Goal: Information Seeking & Learning: Learn about a topic

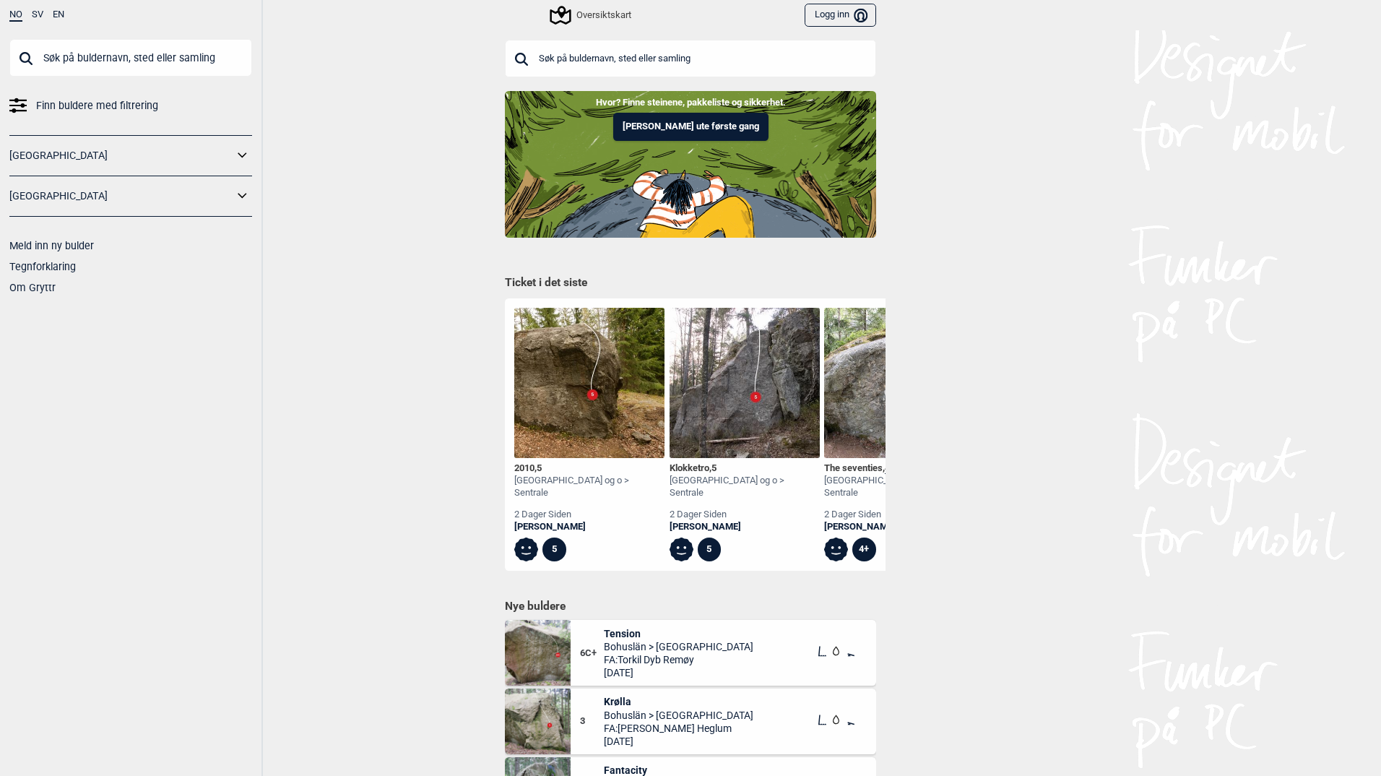
click at [129, 206] on link "[GEOGRAPHIC_DATA]" at bounding box center [121, 196] width 224 height 21
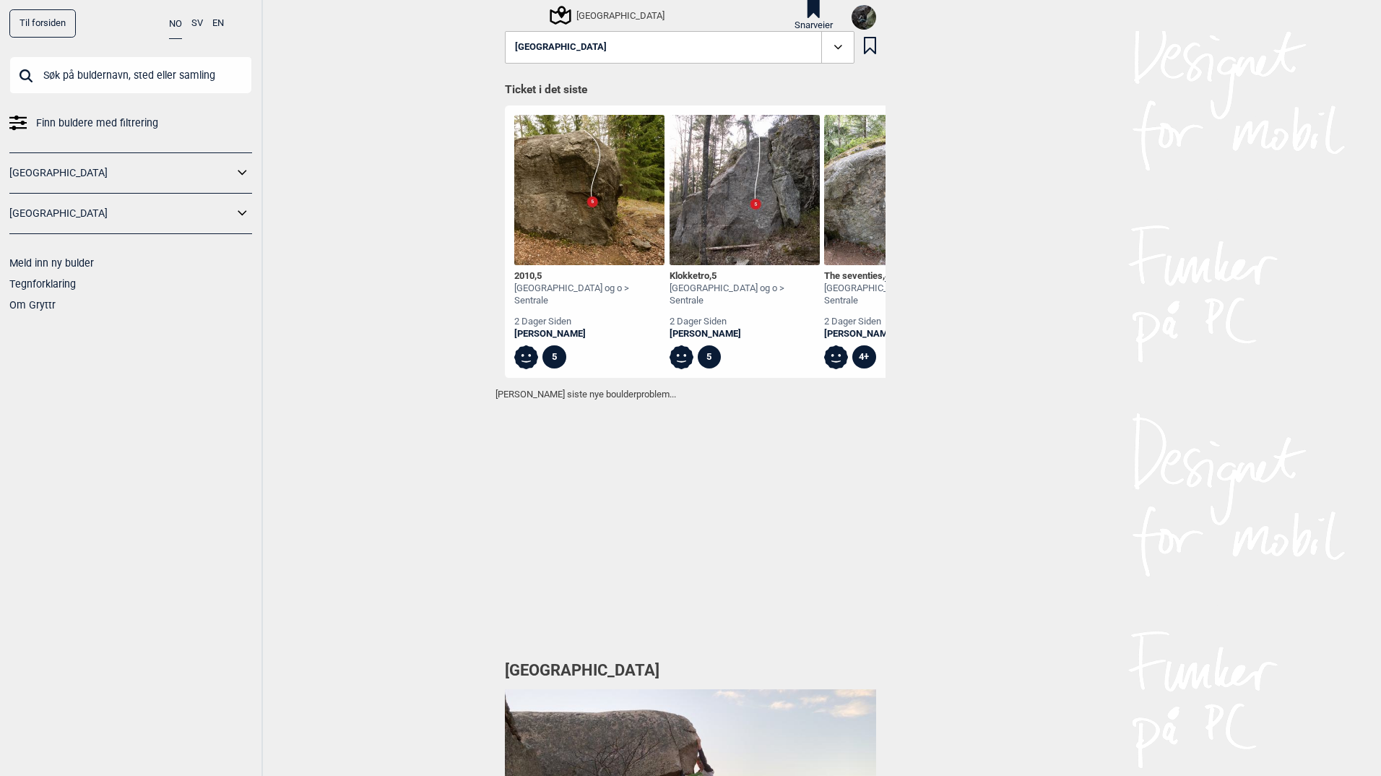
click at [243, 214] on icon at bounding box center [242, 213] width 19 height 21
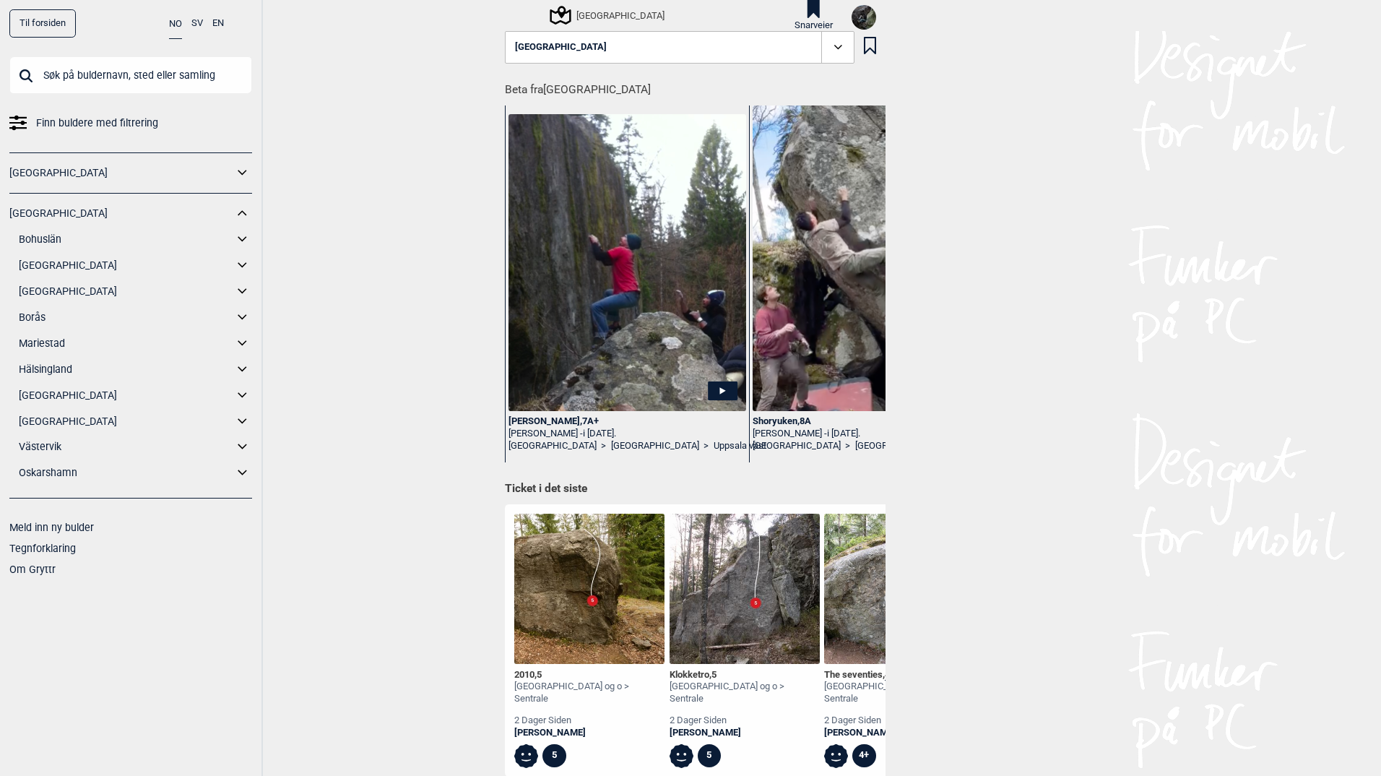
click at [240, 288] on icon at bounding box center [242, 291] width 19 height 21
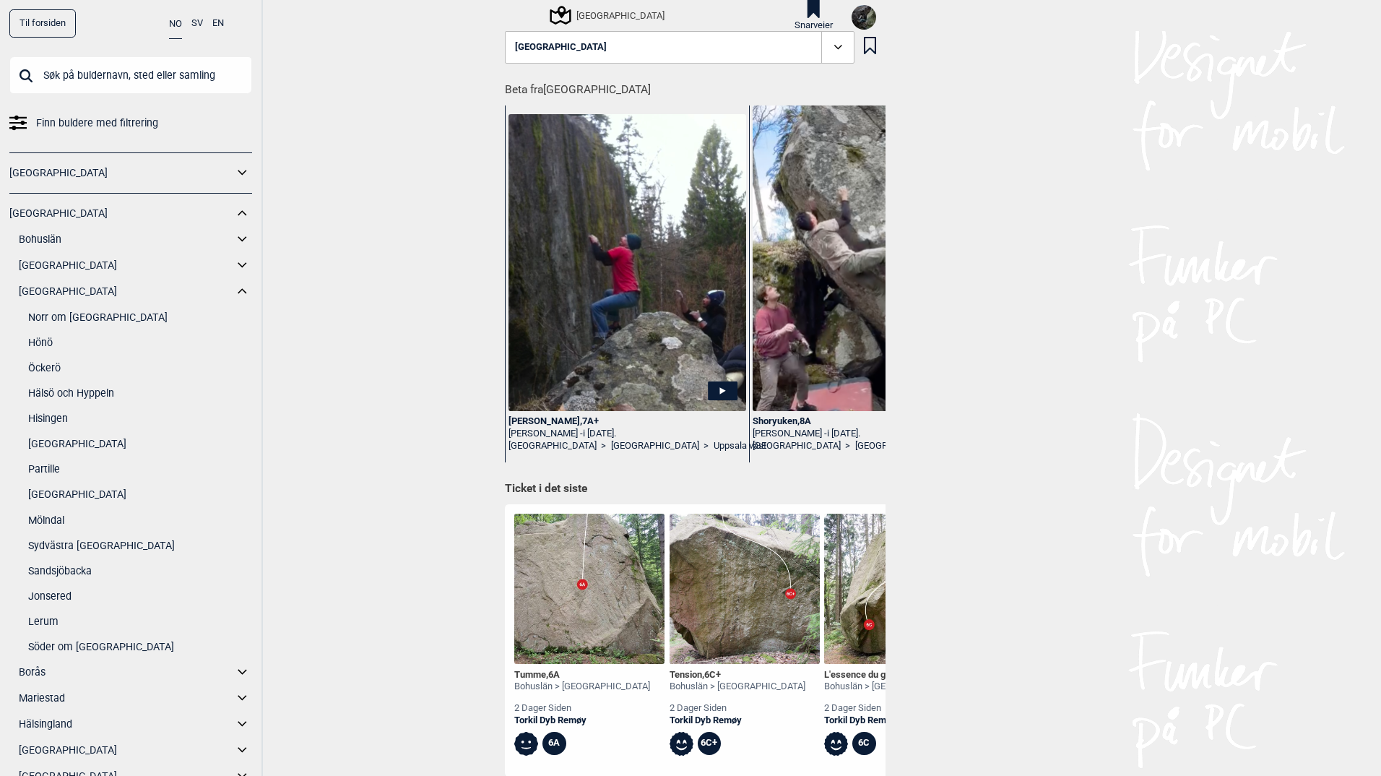
click at [233, 285] on icon at bounding box center [242, 291] width 19 height 21
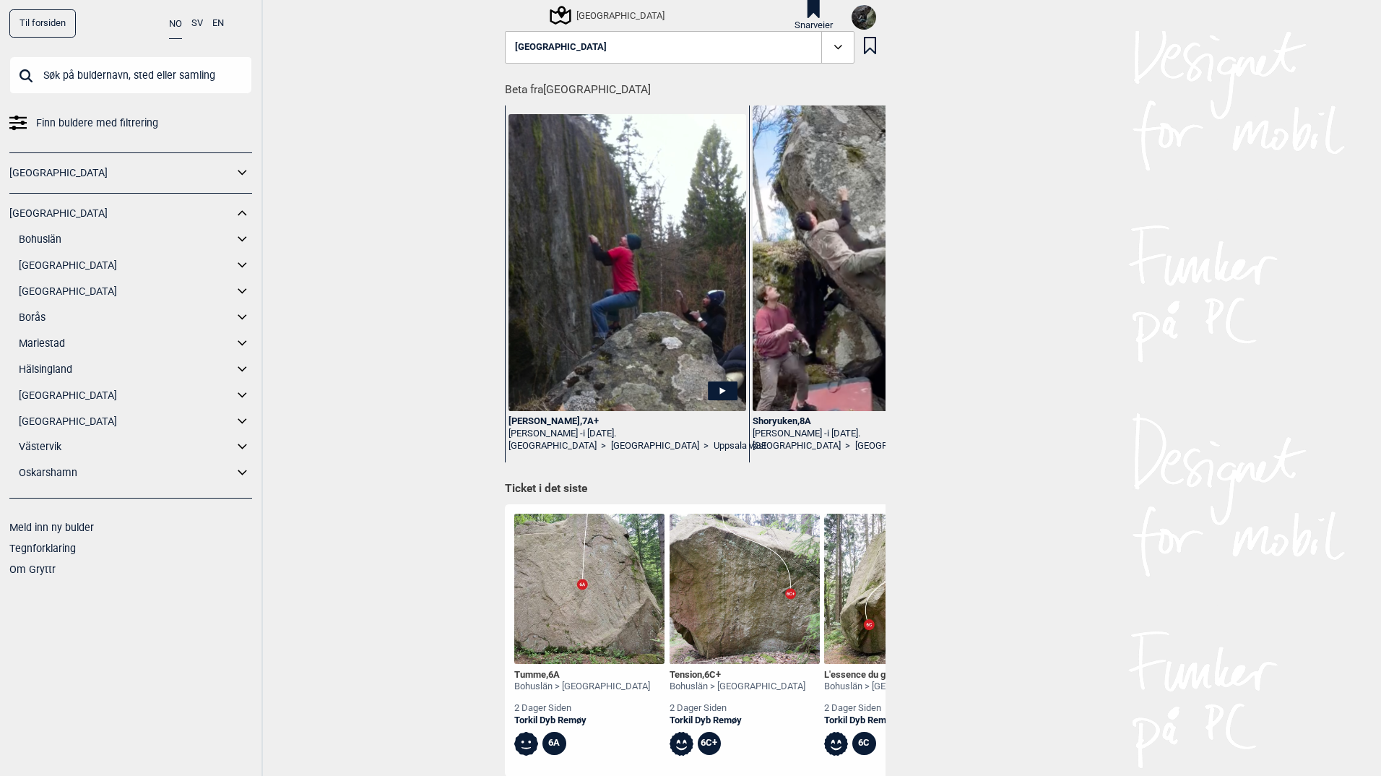
click at [241, 312] on icon at bounding box center [242, 317] width 19 height 21
click at [245, 340] on icon at bounding box center [242, 343] width 19 height 21
click at [245, 341] on icon at bounding box center [242, 343] width 19 height 21
click at [241, 363] on icon at bounding box center [242, 369] width 19 height 21
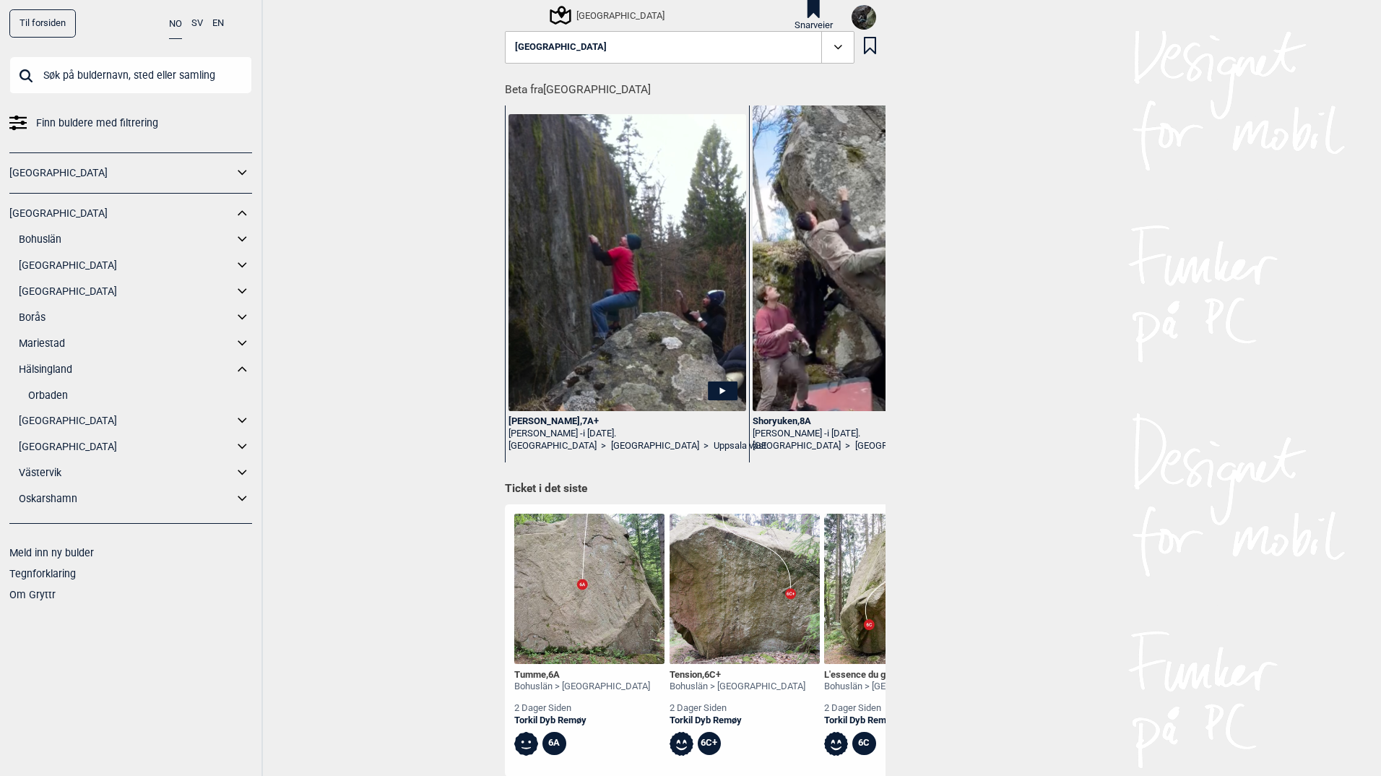
click at [241, 363] on icon at bounding box center [242, 369] width 19 height 21
click at [243, 394] on icon at bounding box center [242, 395] width 19 height 21
click at [243, 394] on icon at bounding box center [242, 394] width 9 height 5
drag, startPoint x: 243, startPoint y: 394, endPoint x: 248, endPoint y: 418, distance: 24.9
click at [248, 415] on div "[GEOGRAPHIC_DATA] [GEOGRAPHIC_DATA] Brodalen [GEOGRAPHIC_DATA] [GEOGRAPHIC_DATA…" at bounding box center [130, 346] width 243 height 305
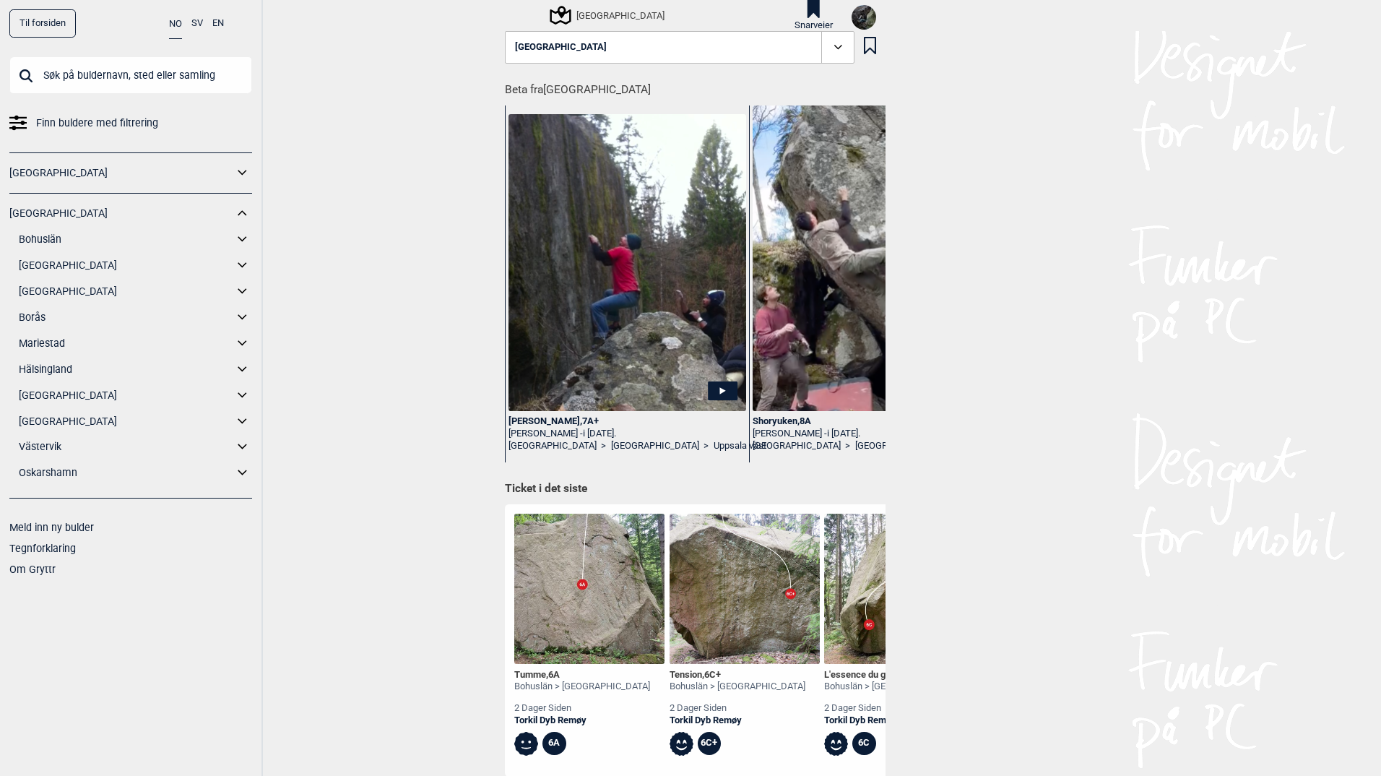
click at [237, 445] on icon at bounding box center [242, 446] width 19 height 21
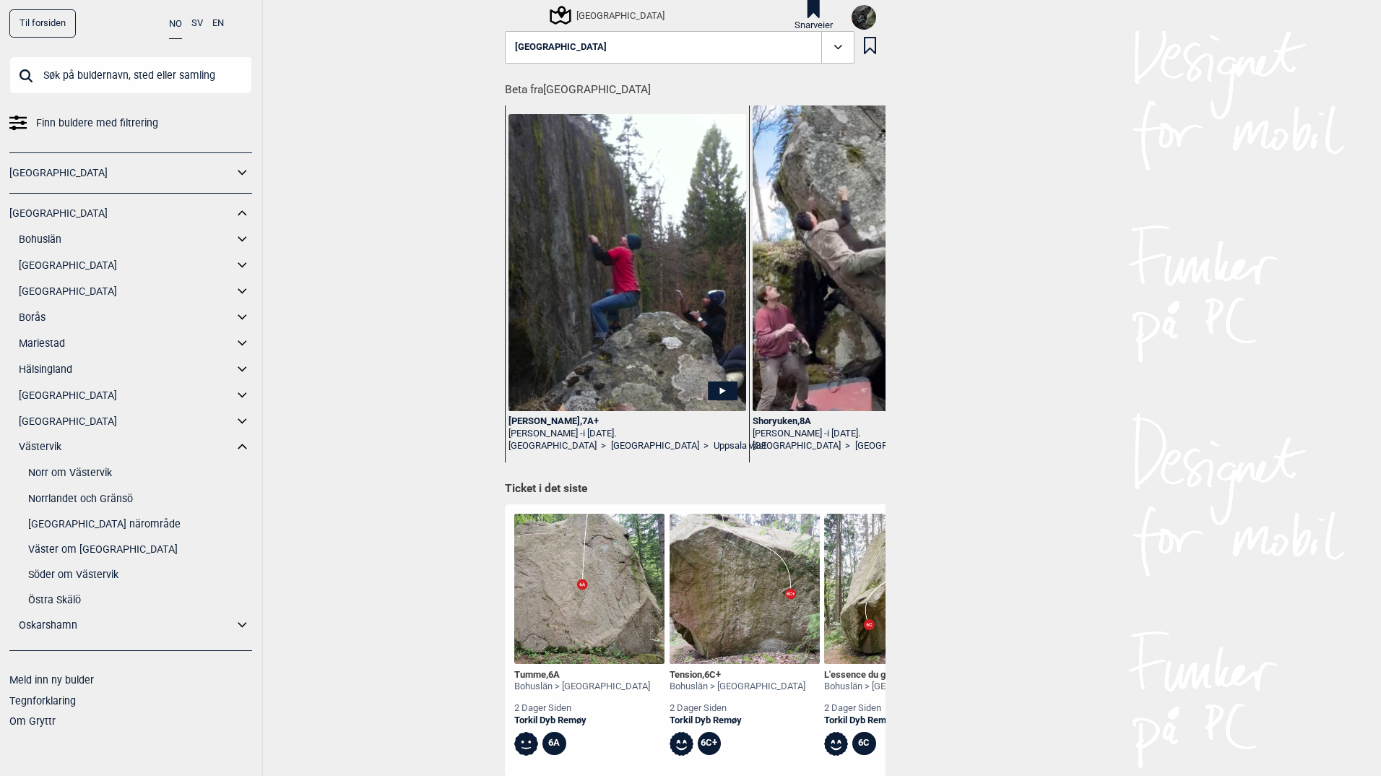
click at [241, 445] on icon at bounding box center [242, 446] width 19 height 21
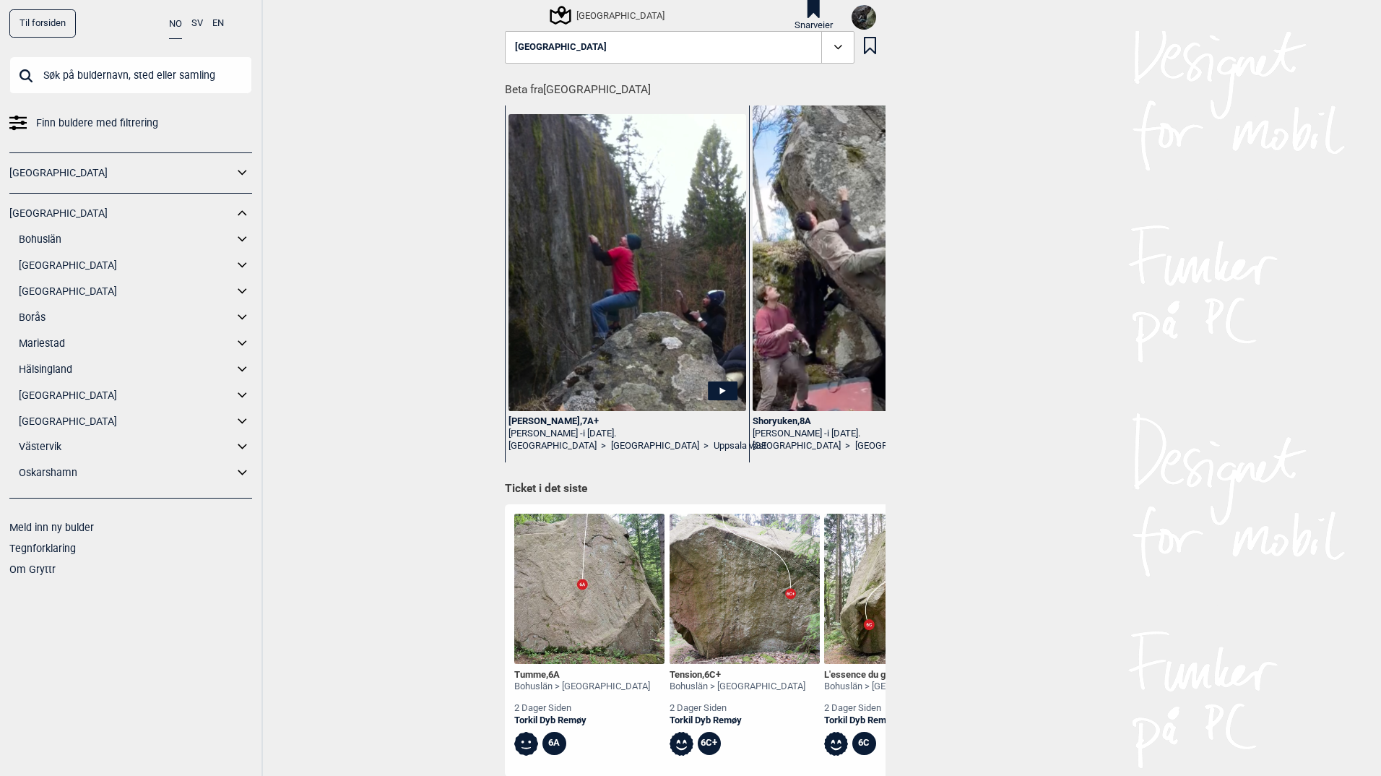
click at [238, 475] on icon at bounding box center [242, 472] width 19 height 21
click at [242, 473] on icon at bounding box center [242, 472] width 19 height 21
click at [245, 236] on icon at bounding box center [242, 239] width 19 height 21
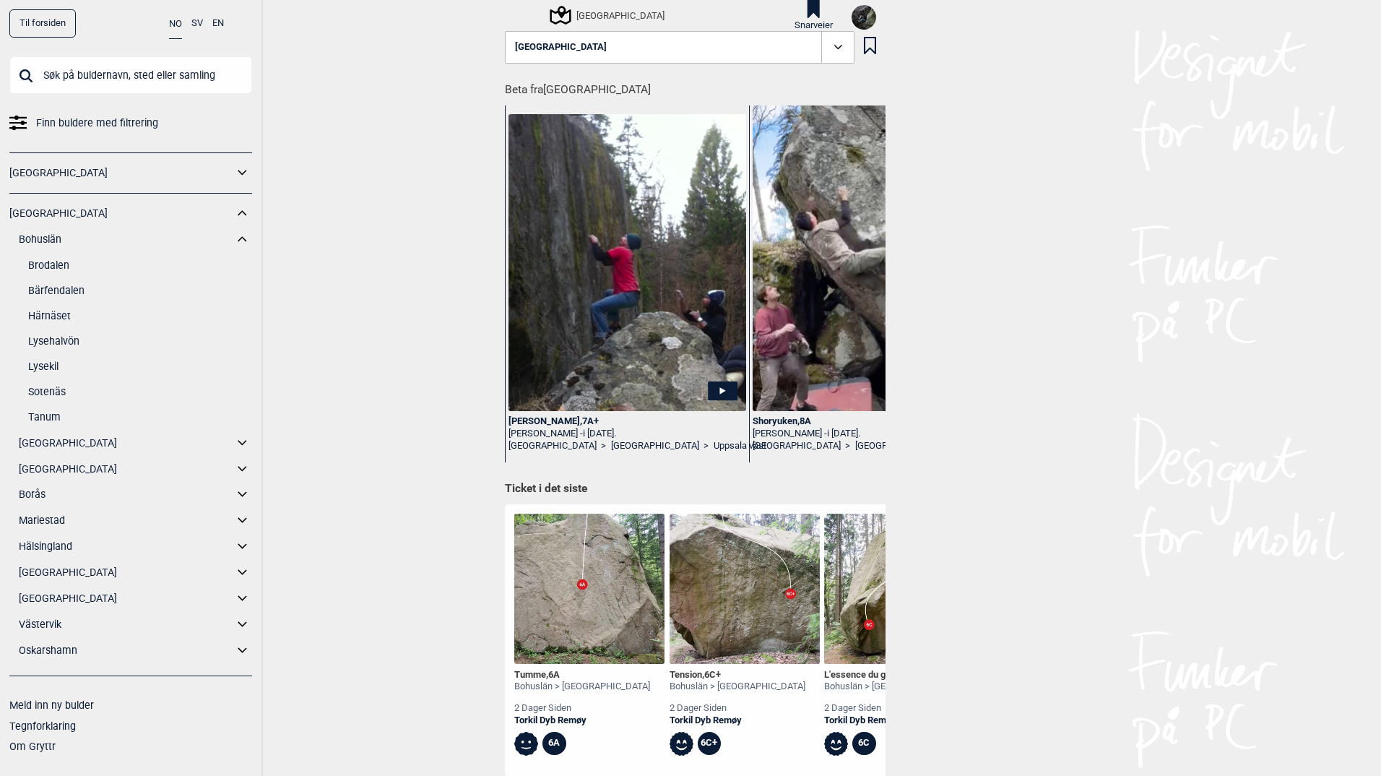
click at [245, 236] on icon at bounding box center [242, 239] width 19 height 21
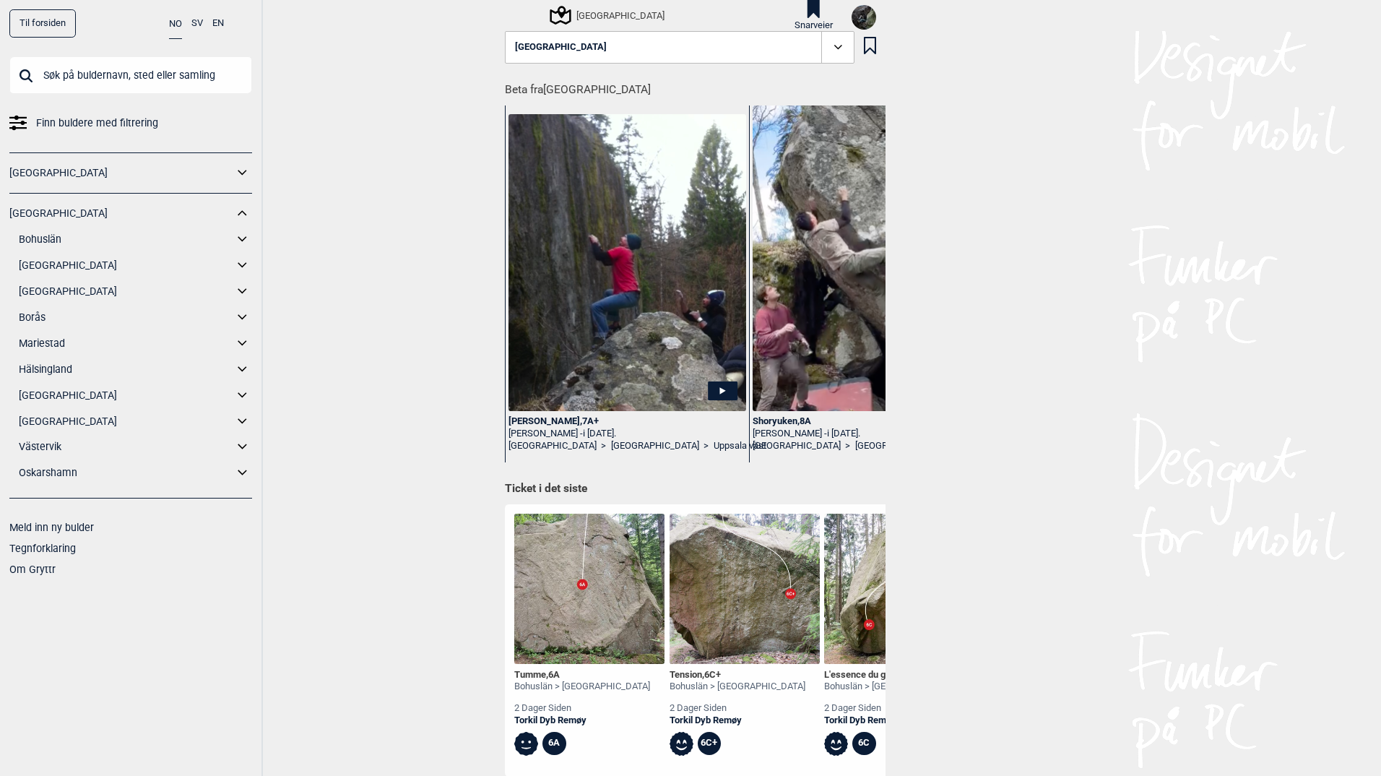
click at [245, 267] on icon at bounding box center [242, 265] width 19 height 21
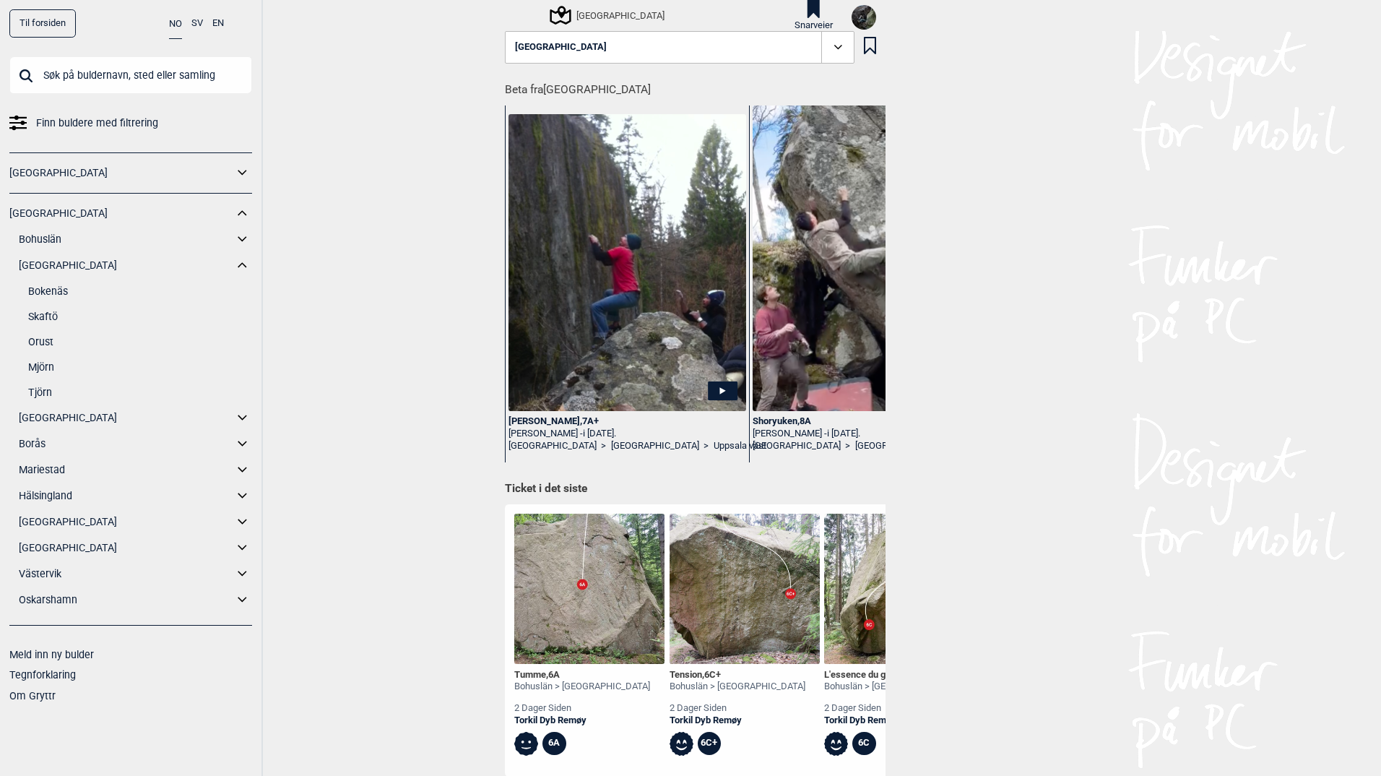
click at [244, 267] on icon at bounding box center [242, 265] width 19 height 21
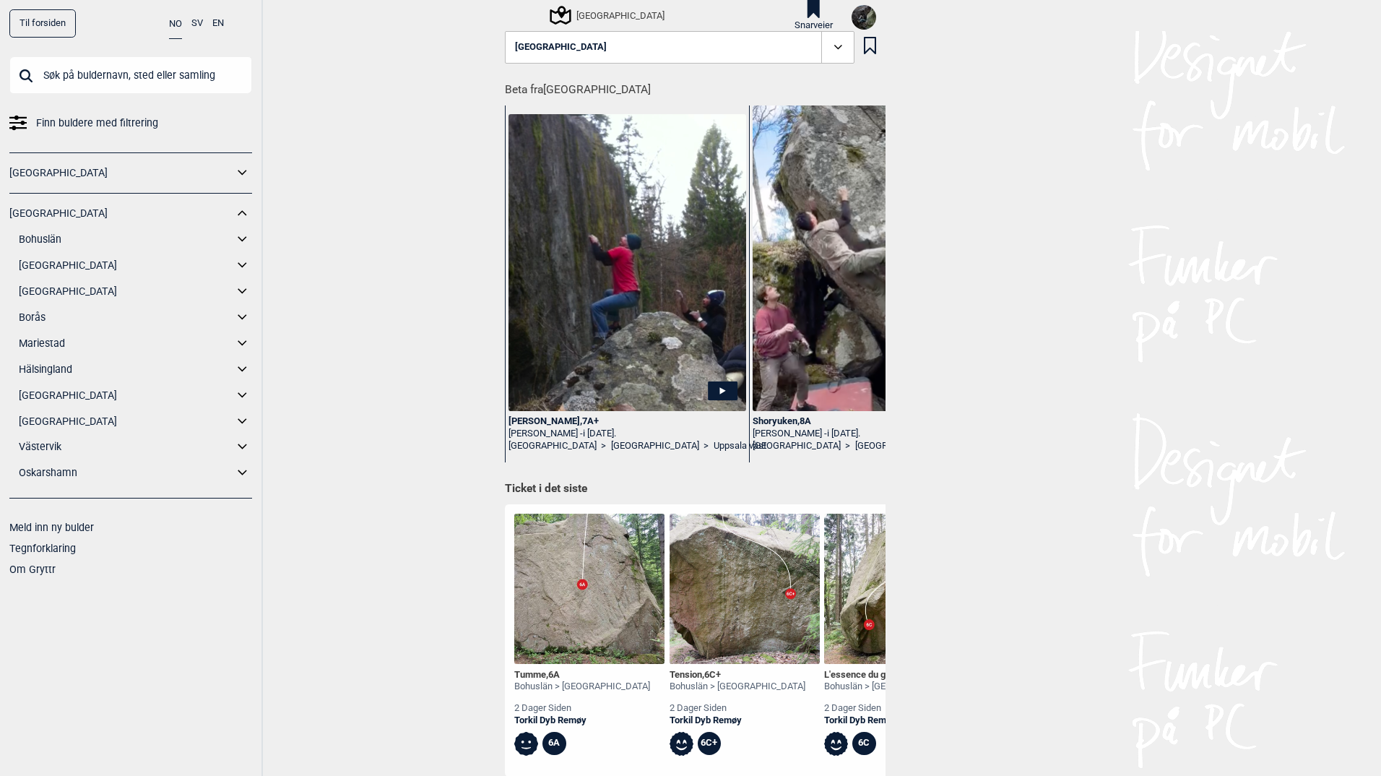
click at [243, 237] on icon at bounding box center [242, 239] width 19 height 21
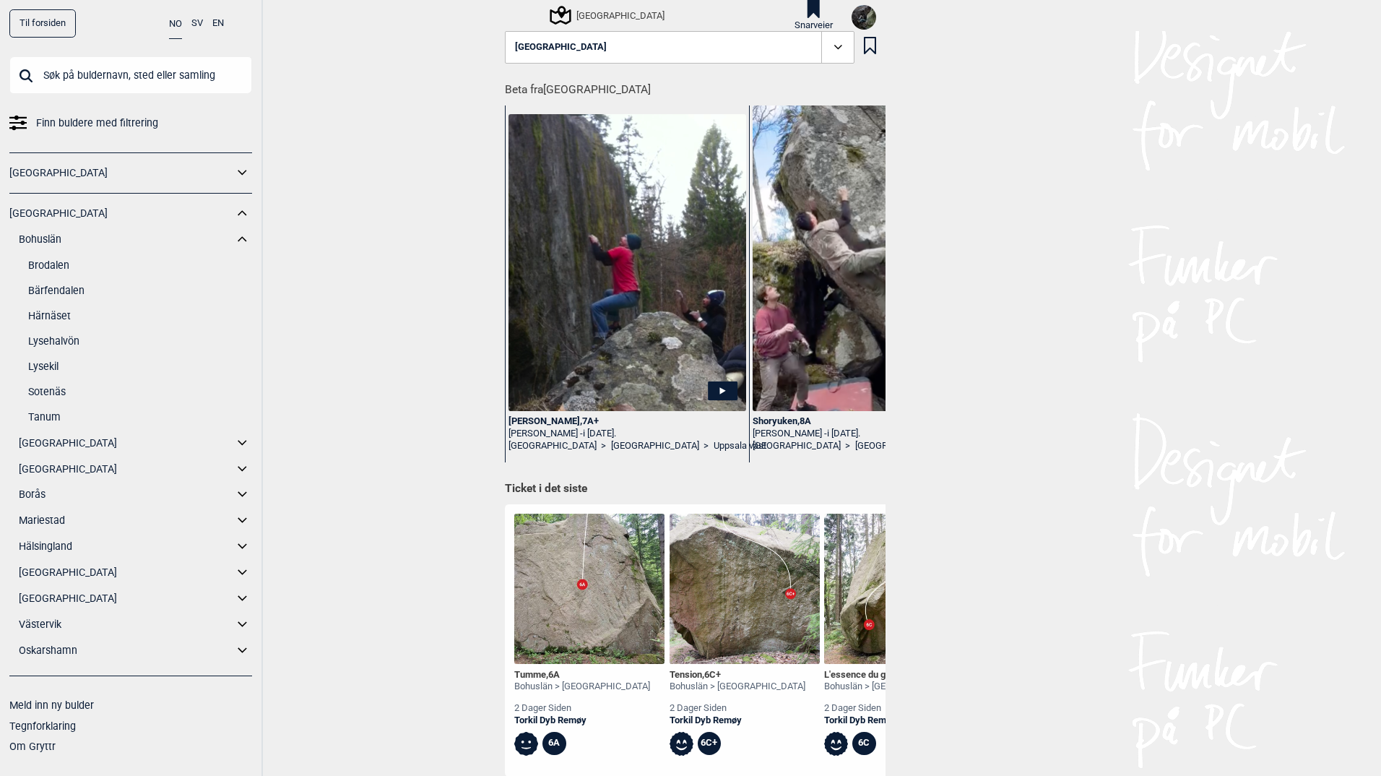
click at [243, 237] on icon at bounding box center [242, 238] width 9 height 5
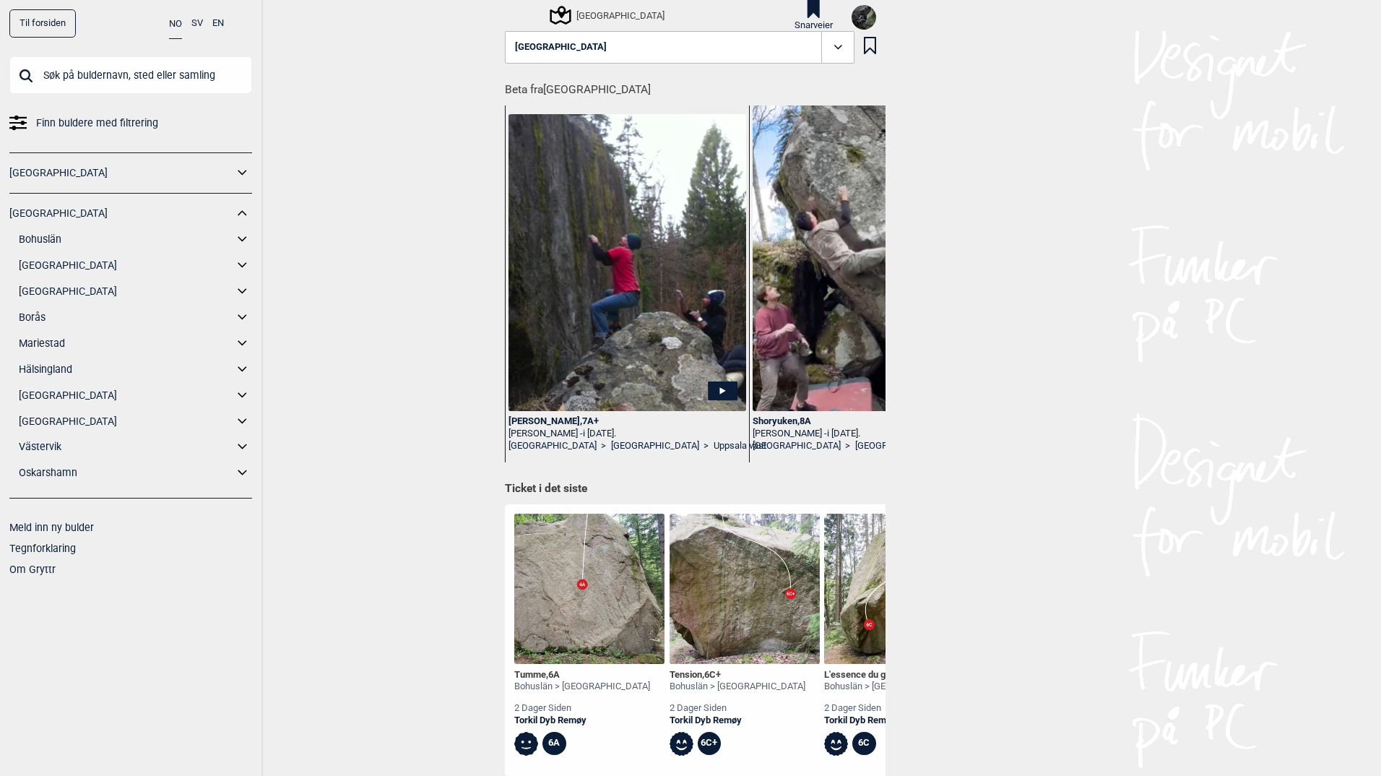
click at [242, 468] on icon at bounding box center [242, 472] width 19 height 21
click at [238, 441] on icon at bounding box center [242, 446] width 19 height 21
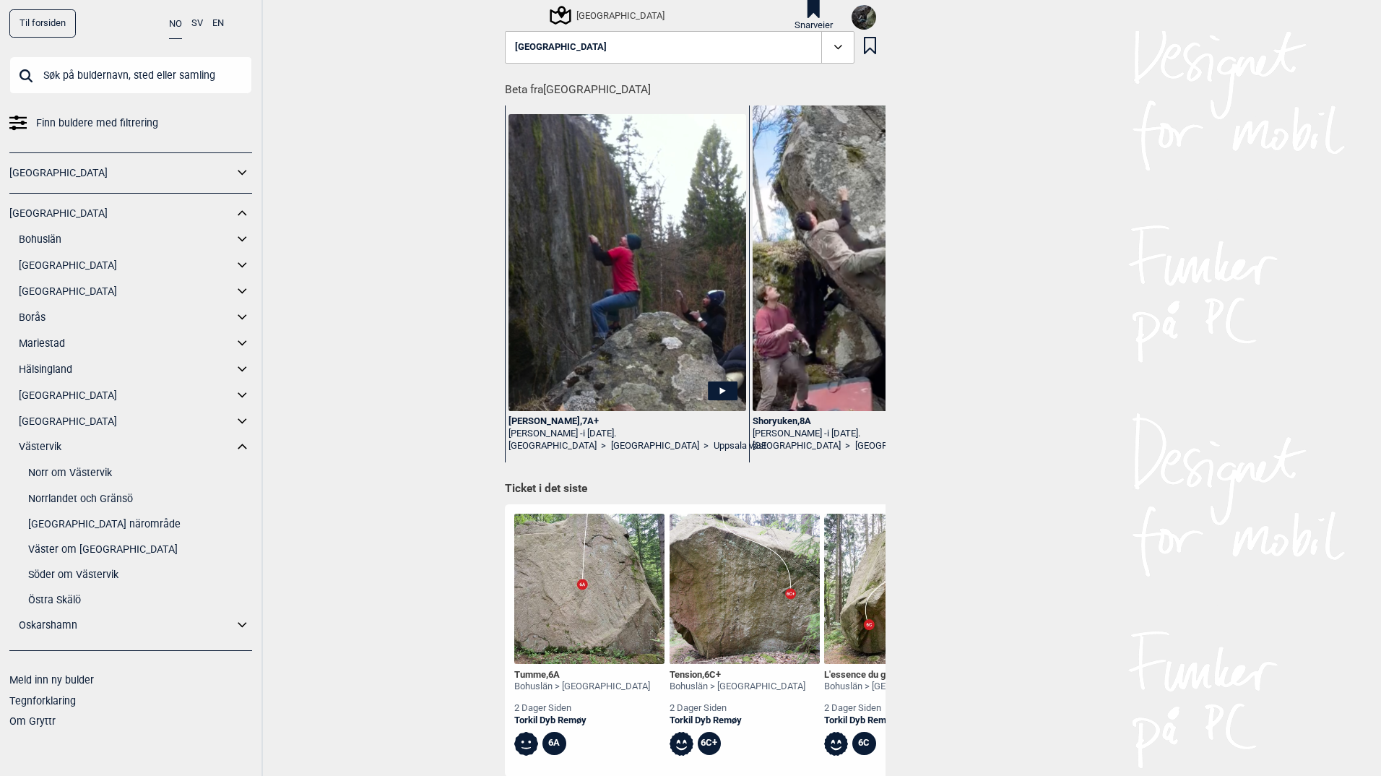
click at [35, 210] on link "[GEOGRAPHIC_DATA]" at bounding box center [121, 213] width 224 height 21
click at [37, 212] on link "[GEOGRAPHIC_DATA]" at bounding box center [121, 213] width 224 height 21
click at [57, 131] on span "Finn buldere med filtrering" at bounding box center [97, 123] width 122 height 21
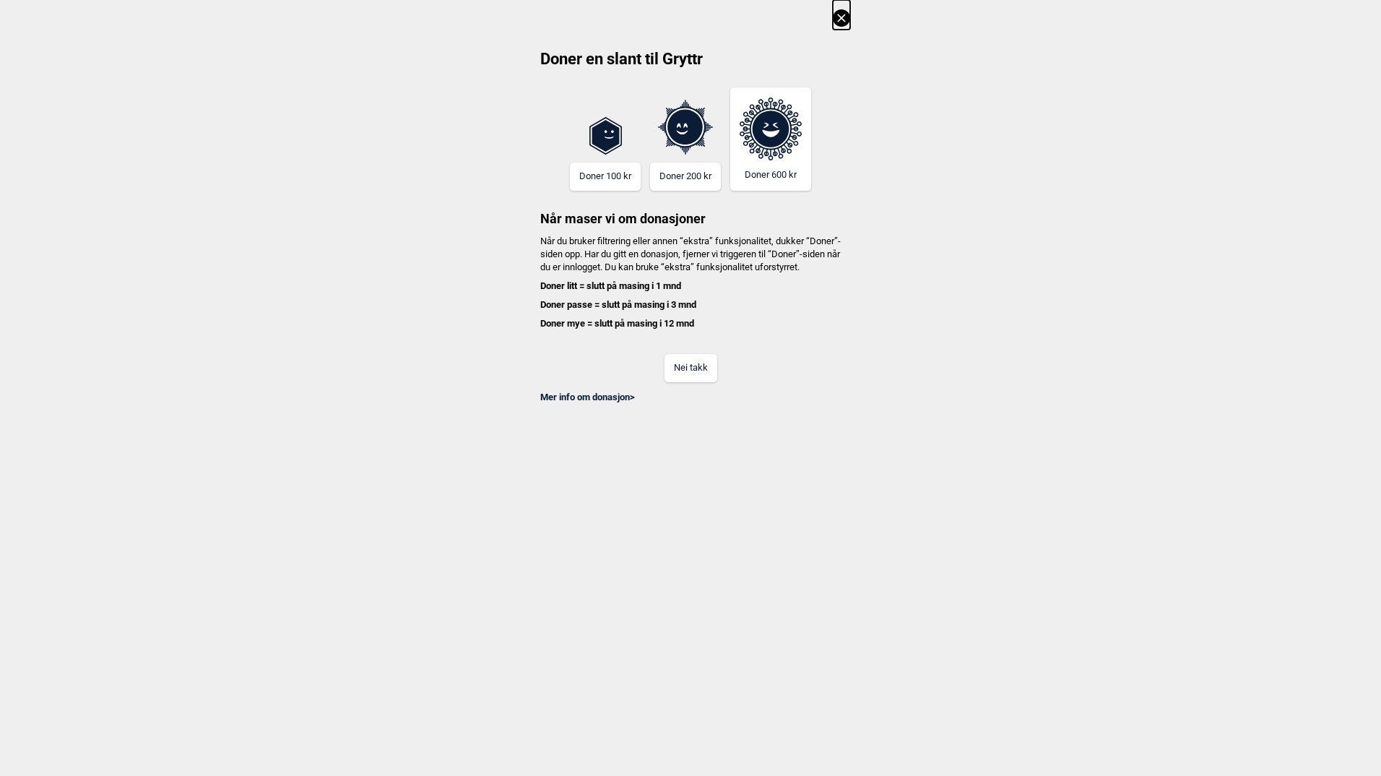
click at [704, 382] on button "Nei takk" at bounding box center [691, 368] width 53 height 28
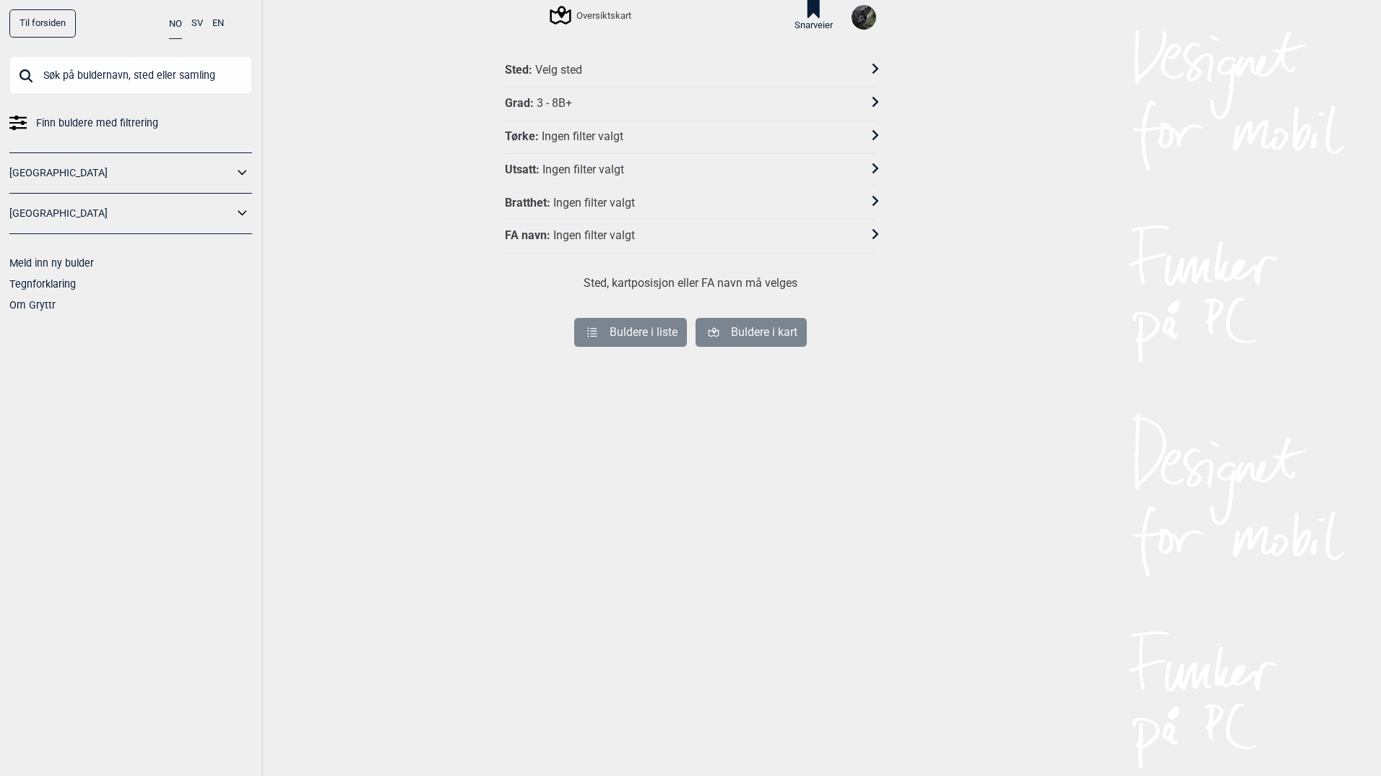
click at [566, 79] on div "Sted : Velg sted" at bounding box center [690, 70] width 371 height 33
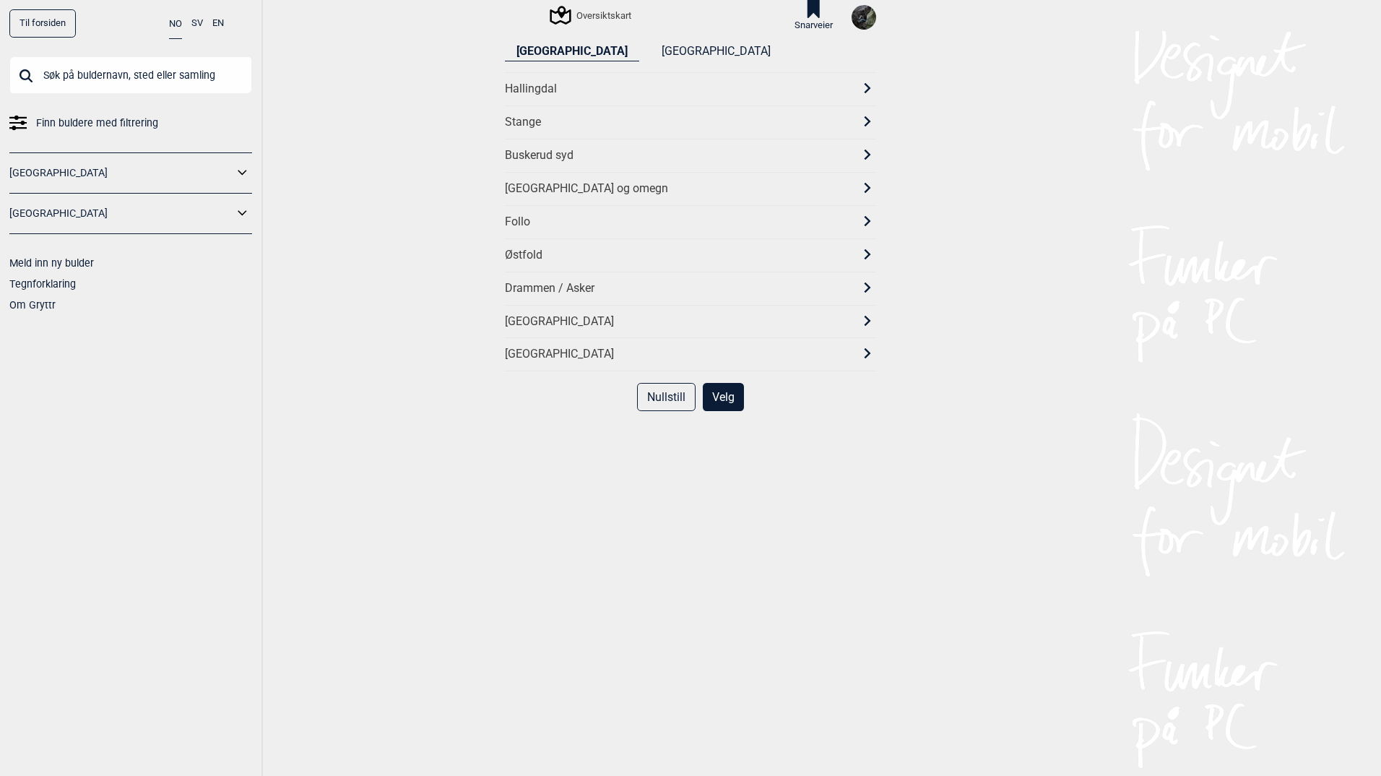
click at [603, 40] on div "[GEOGRAPHIC_DATA] [GEOGRAPHIC_DATA] Hallingdal [GEOGRAPHIC_DATA] [GEOGRAPHIC_DA…" at bounding box center [691, 404] width 390 height 743
click at [650, 59] on button "[GEOGRAPHIC_DATA]" at bounding box center [716, 52] width 132 height 20
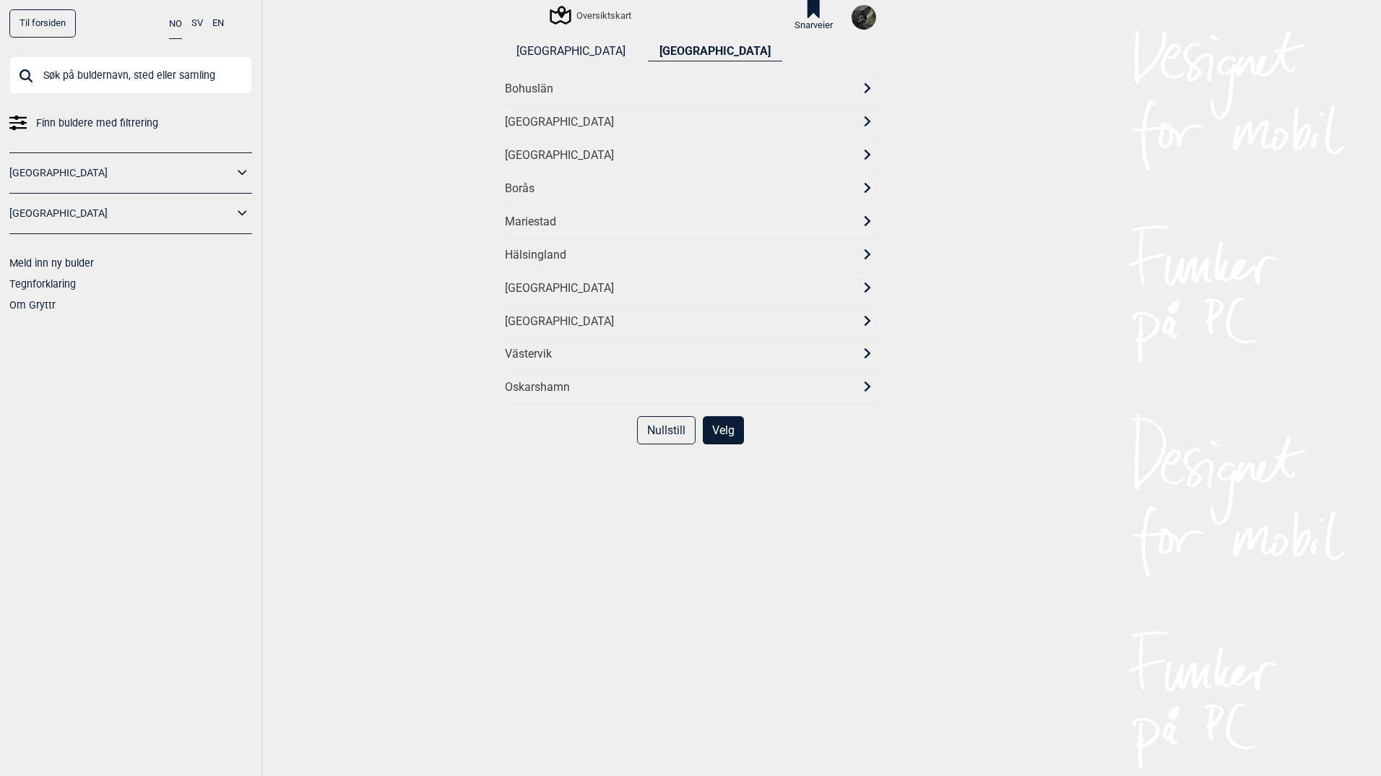
click at [534, 366] on div "Västervik" at bounding box center [690, 353] width 371 height 33
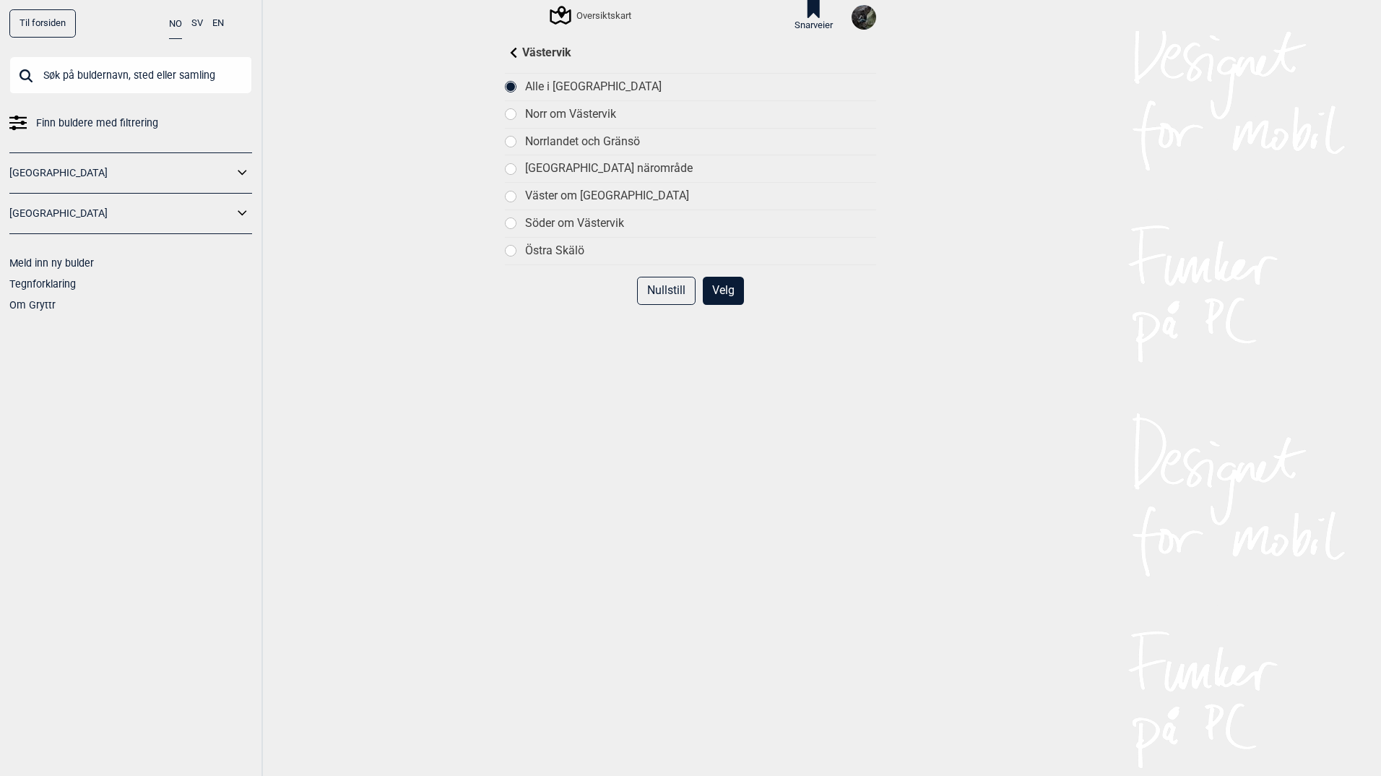
click at [526, 59] on div "Västervik" at bounding box center [690, 52] width 371 height 17
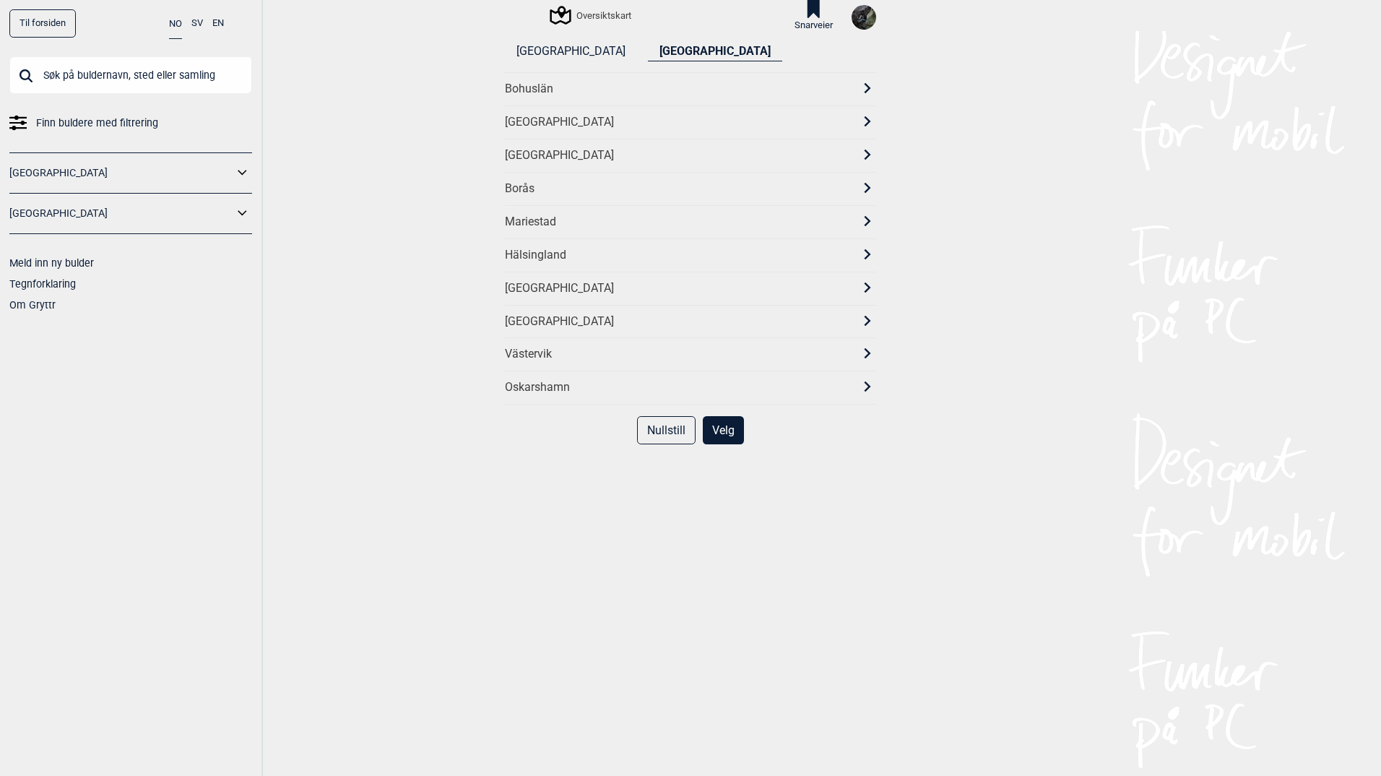
click at [4, 19] on div "Til forsiden NO SV EN Finn buldere med filtrering [GEOGRAPHIC_DATA] [GEOGRAPHIC…" at bounding box center [131, 388] width 263 height 776
click at [35, 20] on link "Til forsiden" at bounding box center [42, 23] width 66 height 28
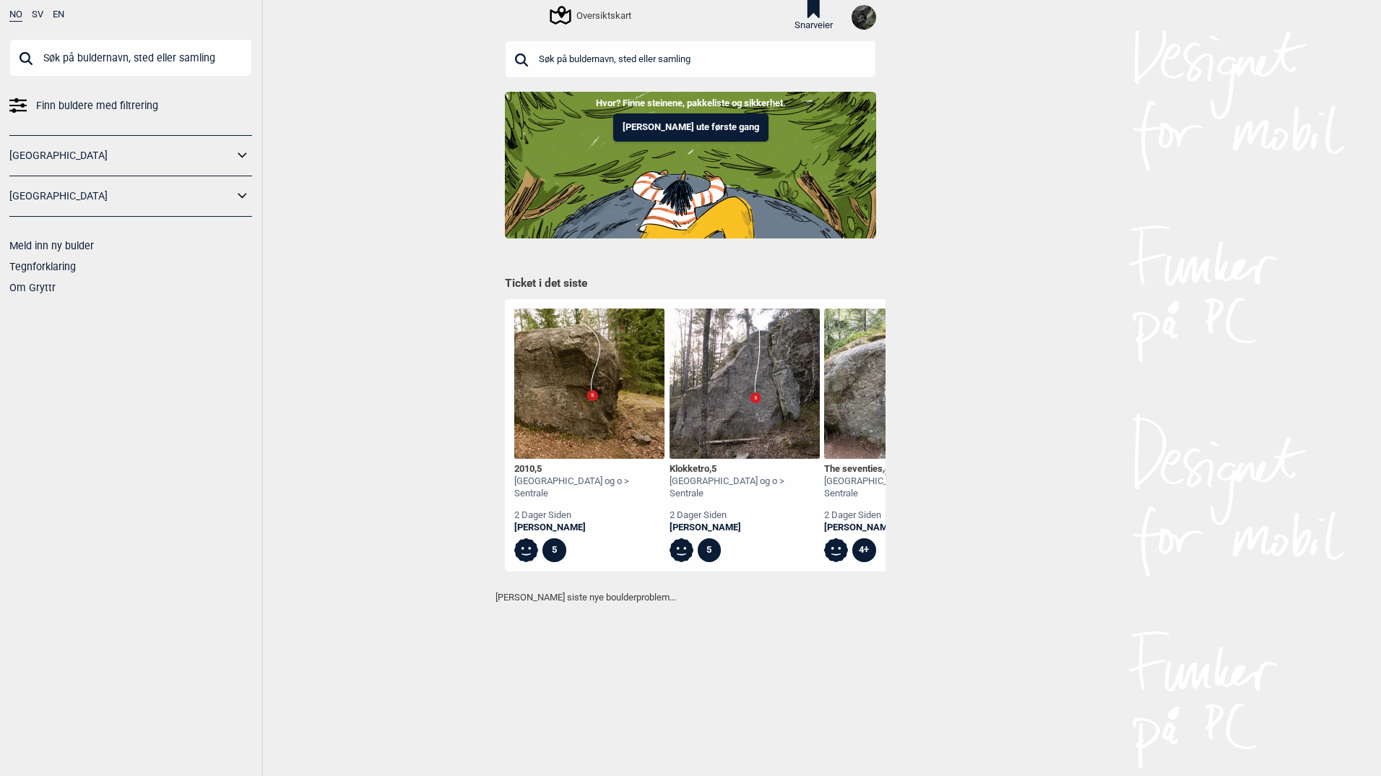
click at [678, 69] on input "text" at bounding box center [690, 59] width 371 height 38
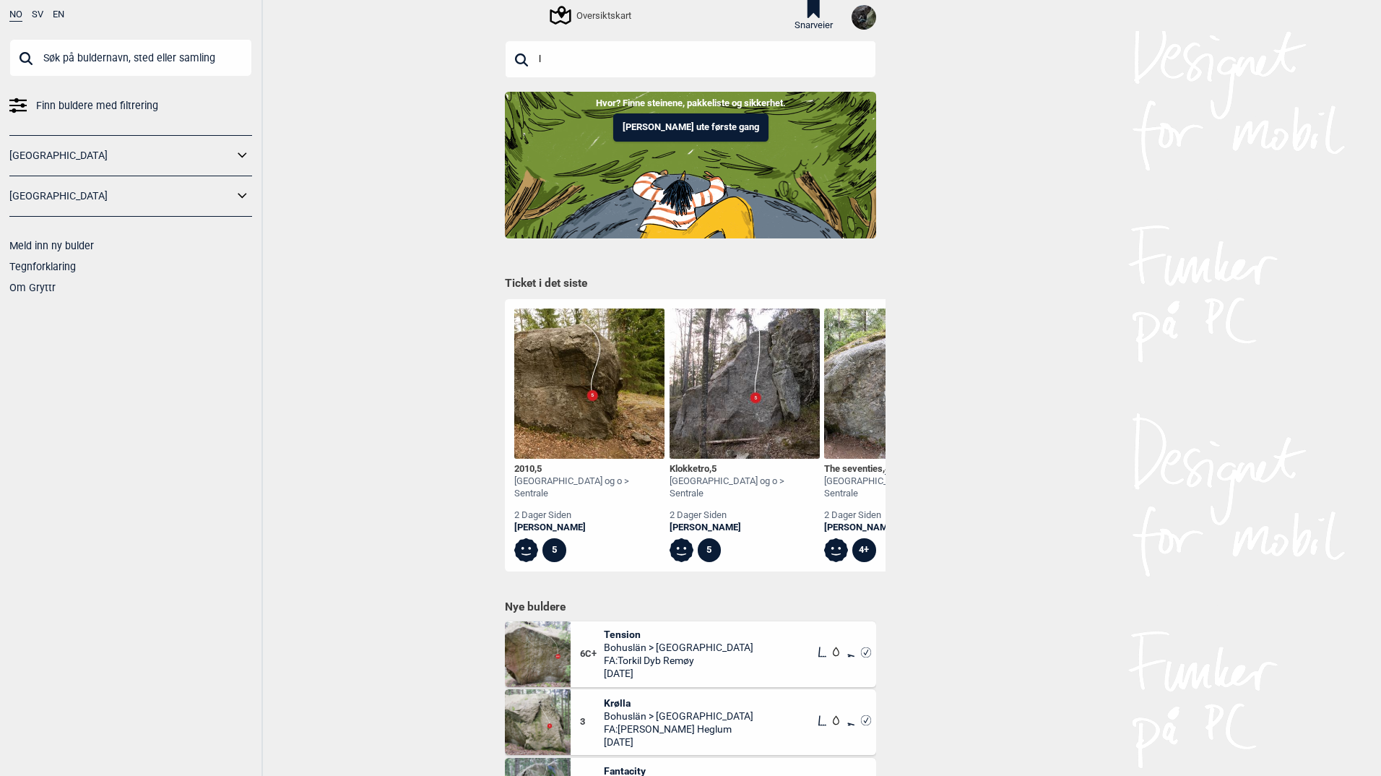
type input "l"
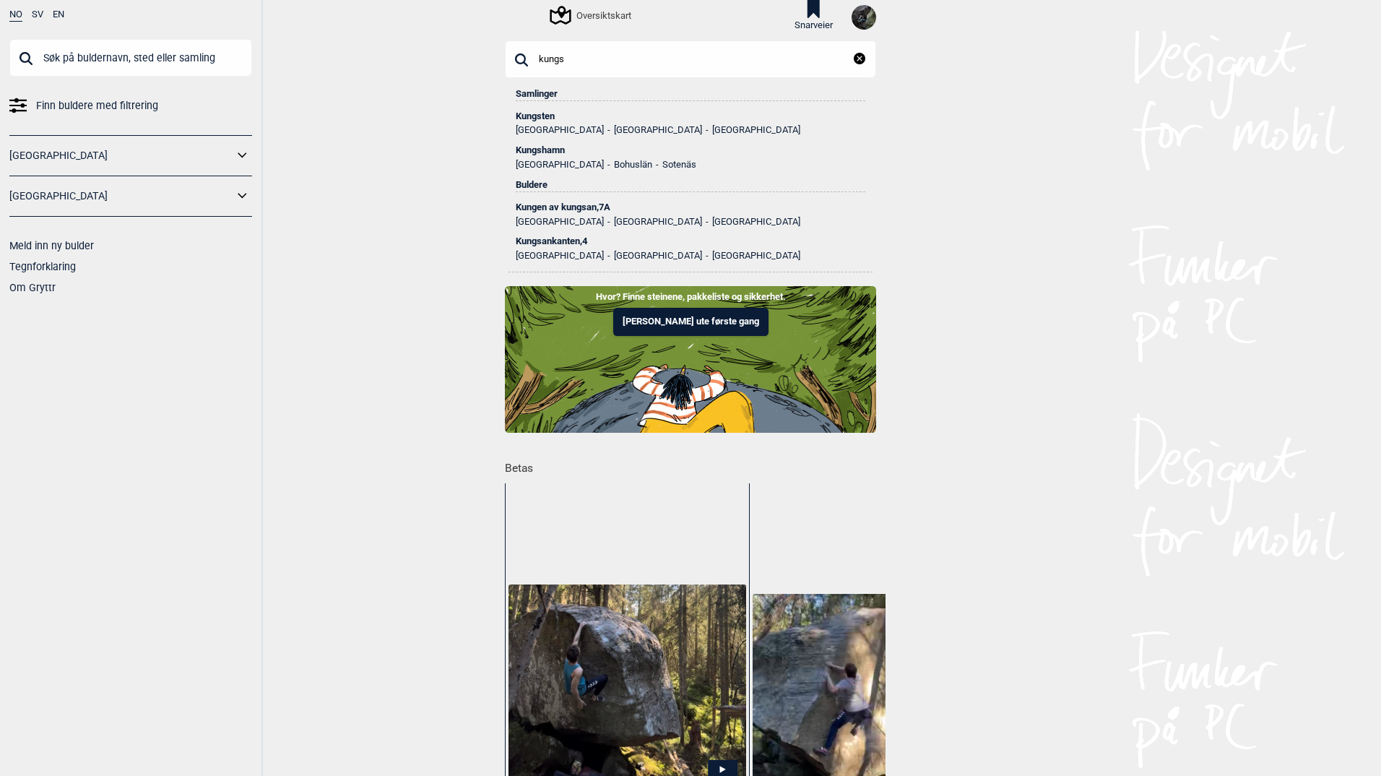
type input "kungs"
click at [540, 148] on div "Kungshamn" at bounding box center [691, 150] width 350 height 10
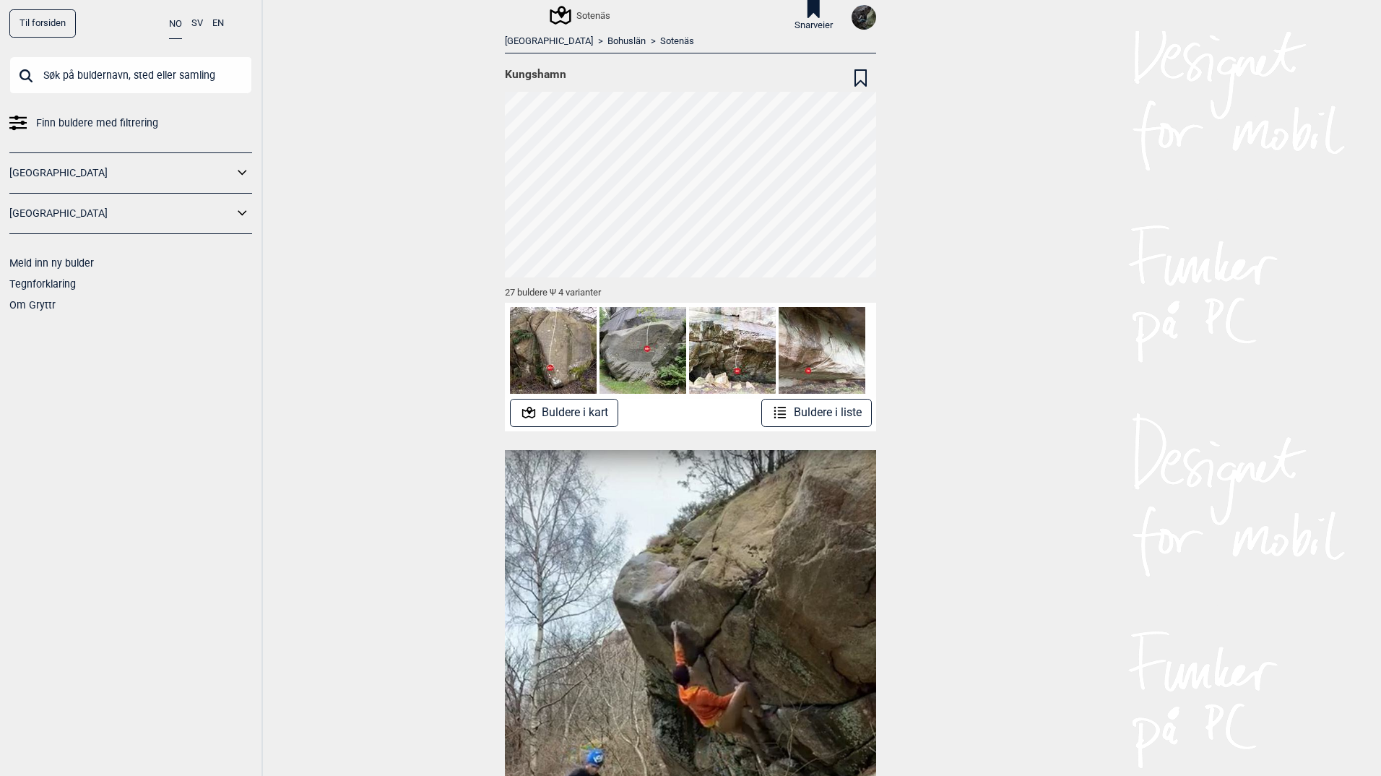
click at [601, 410] on button "Buldere i kart" at bounding box center [564, 413] width 109 height 28
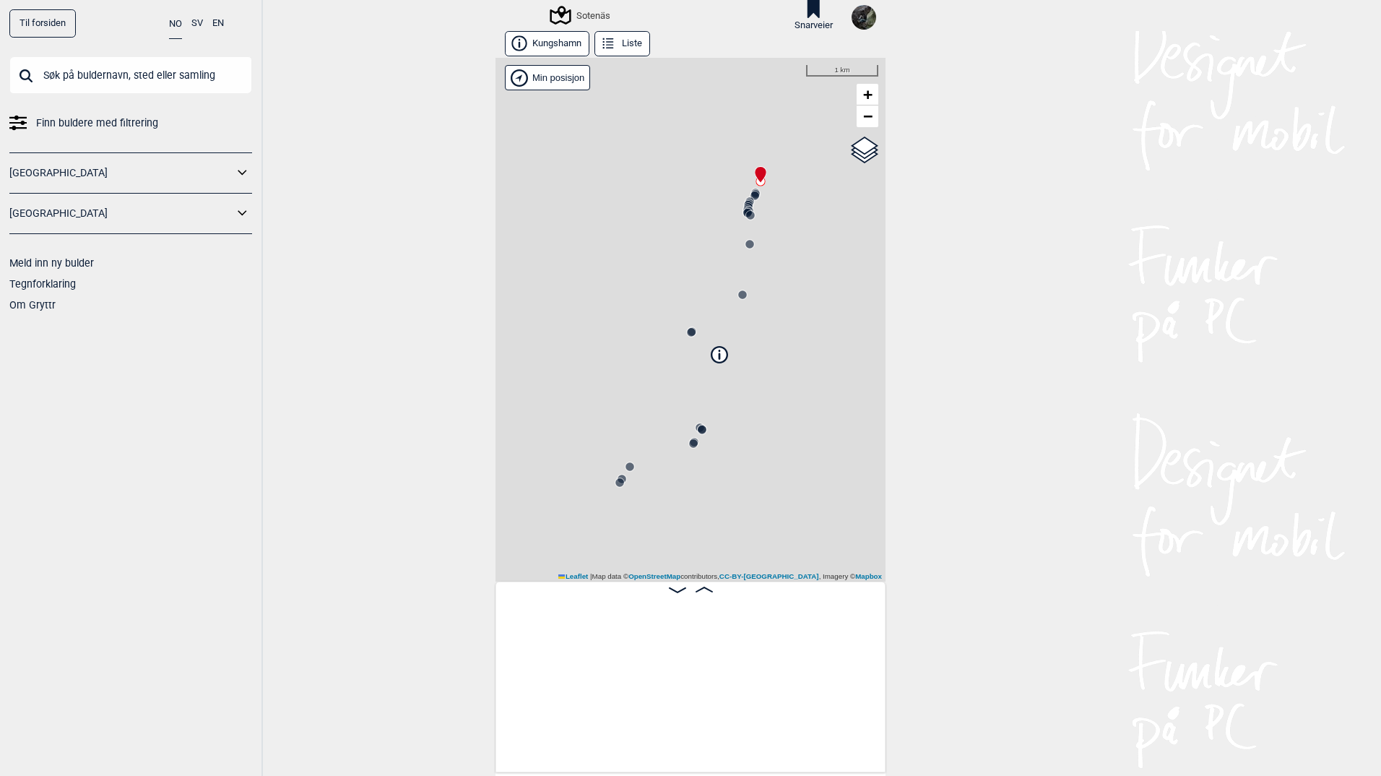
scroll to position [0, 113]
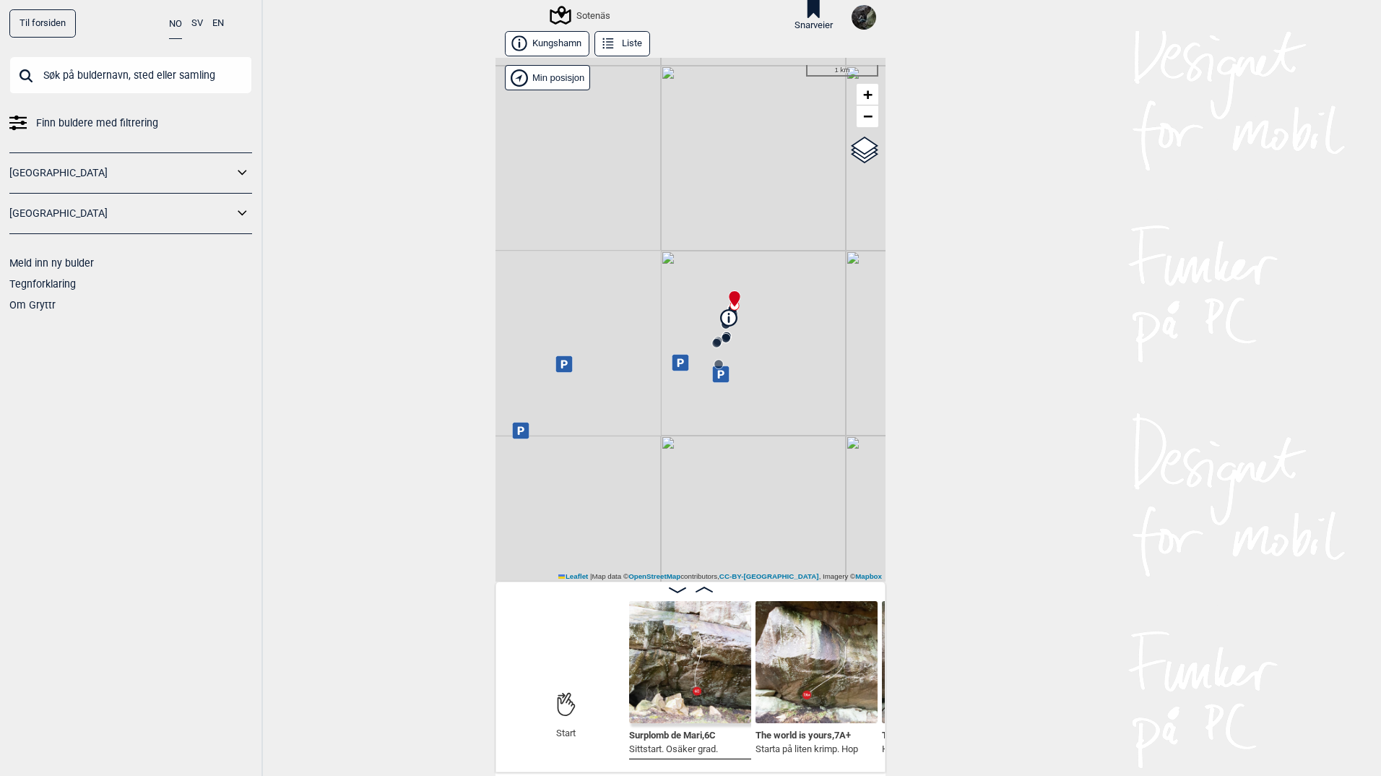
drag, startPoint x: 704, startPoint y: 443, endPoint x: 809, endPoint y: 447, distance: 104.9
click at [809, 447] on div "Sotenäs Min posisjon 1 km + − OpenStreetMap Google satellite Leaflet | Map data…" at bounding box center [691, 320] width 390 height 524
drag, startPoint x: 782, startPoint y: 346, endPoint x: 736, endPoint y: 477, distance: 138.7
click at [739, 479] on div "Sotenäs Min posisjon 1 km + − OpenStreetMap Google satellite Leaflet | Map data…" at bounding box center [691, 320] width 390 height 524
drag, startPoint x: 843, startPoint y: 465, endPoint x: 548, endPoint y: 84, distance: 482.6
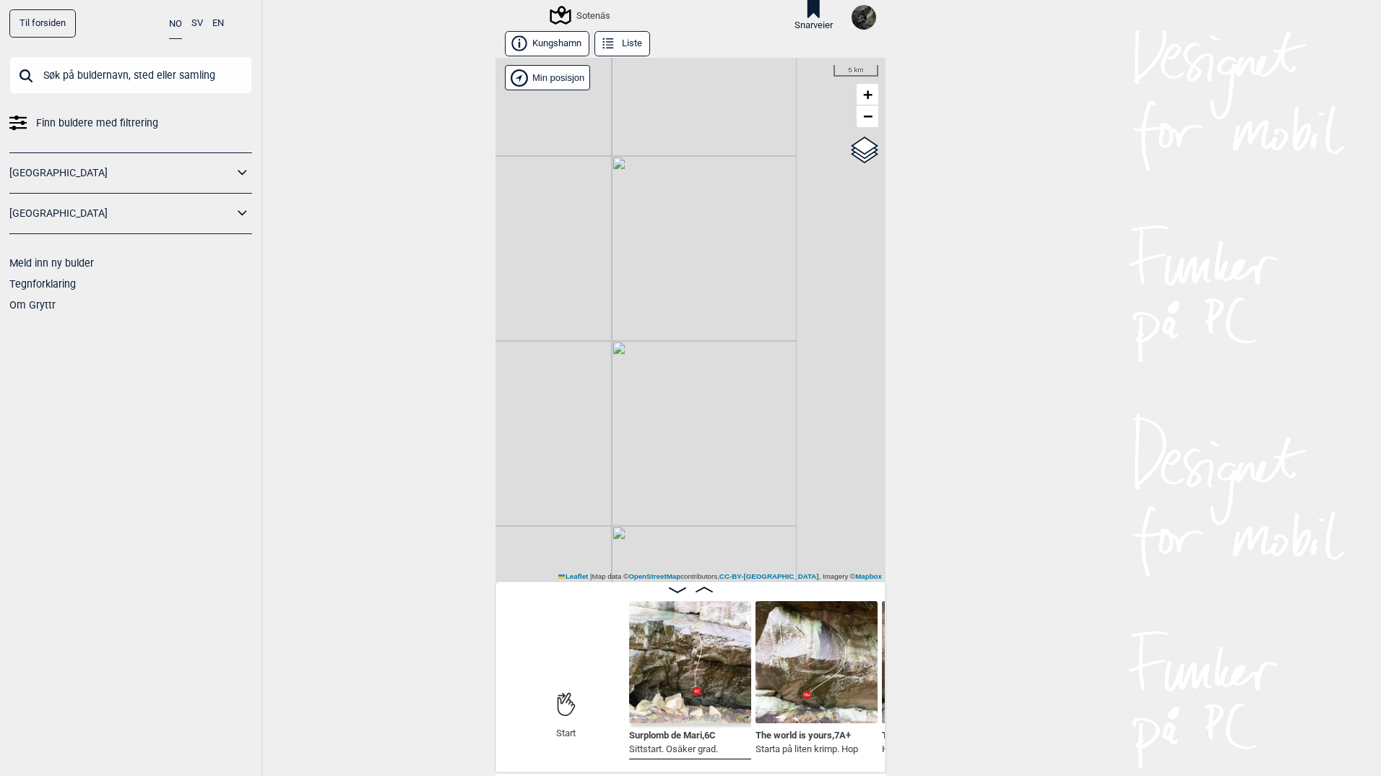
click at [548, 84] on div "Sotenäs Min posisjon 5 km + − OpenStreetMap Google satellite Leaflet | Map data…" at bounding box center [691, 320] width 390 height 524
drag, startPoint x: 722, startPoint y: 475, endPoint x: 613, endPoint y: 163, distance: 330.0
click at [613, 163] on div "Sotenäs Min posisjon 5 km + − OpenStreetMap Google satellite Leaflet | Map data…" at bounding box center [691, 320] width 390 height 524
drag, startPoint x: 658, startPoint y: 267, endPoint x: 630, endPoint y: 192, distance: 80.3
click at [630, 191] on div "Sotenäs Min posisjon 5 km + − OpenStreetMap Google satellite Leaflet | Map data…" at bounding box center [691, 320] width 390 height 524
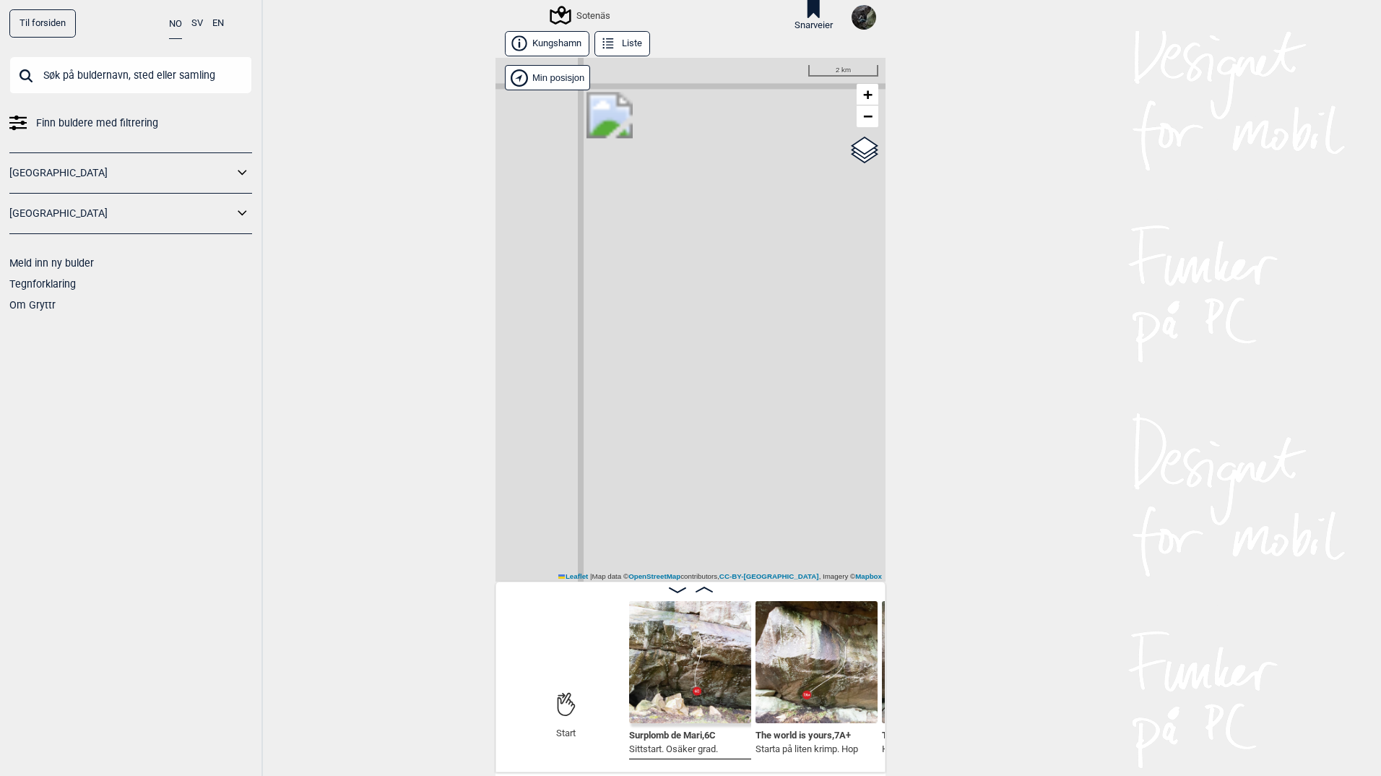
drag, startPoint x: 681, startPoint y: 428, endPoint x: 737, endPoint y: 301, distance: 139.5
click at [736, 302] on div "Sotenäs Min posisjon 2 km + − OpenStreetMap Google satellite Leaflet | Map data…" at bounding box center [691, 320] width 390 height 524
drag, startPoint x: 660, startPoint y: 288, endPoint x: 704, endPoint y: 434, distance: 153.2
click at [698, 497] on div "Sotenäs Min posisjon 2 km + − OpenStreetMap Google satellite Leaflet | Map data…" at bounding box center [691, 320] width 390 height 524
drag, startPoint x: 662, startPoint y: 310, endPoint x: 692, endPoint y: 591, distance: 282.7
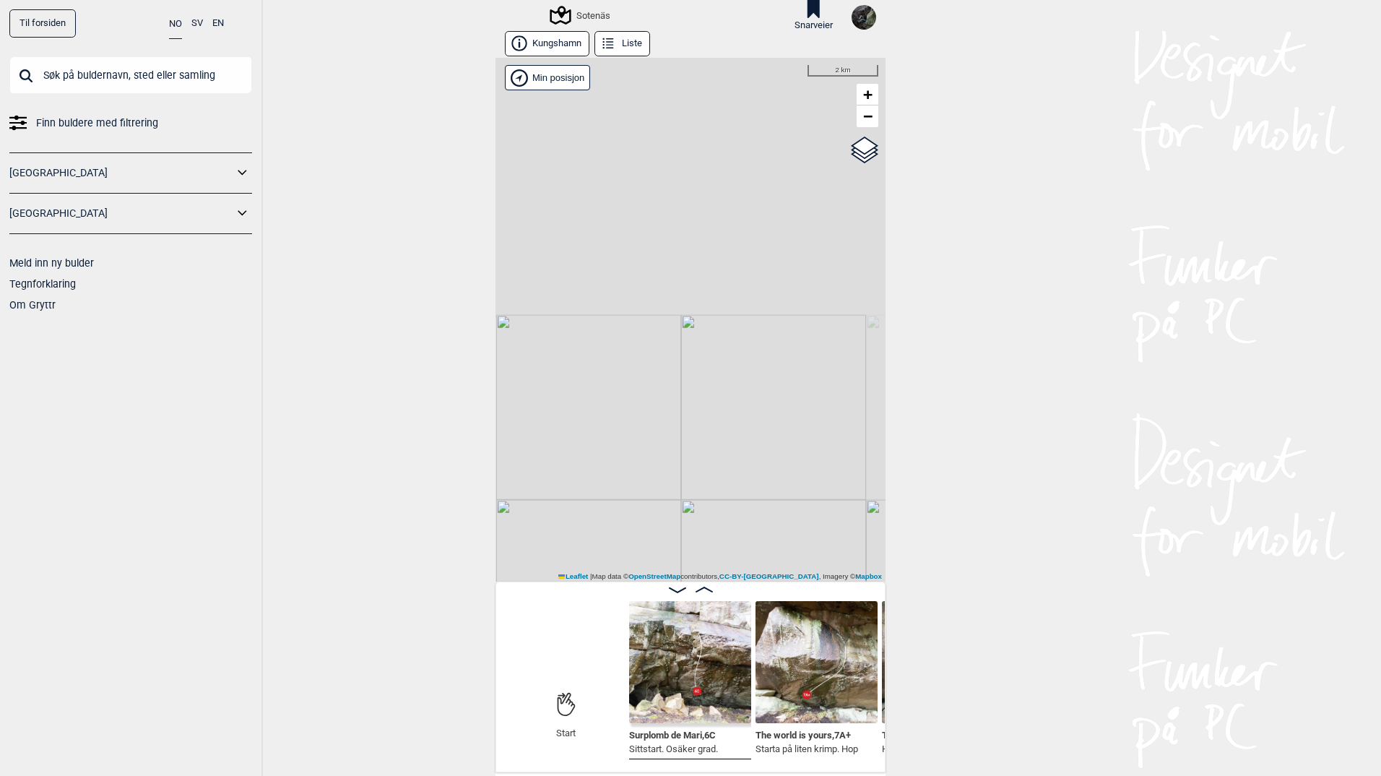
click at [692, 591] on div "Kungshamn Liste [GEOGRAPHIC_DATA] Min posisjon 2 km + − OpenStreetMap Google sa…" at bounding box center [691, 401] width 390 height 741
drag, startPoint x: 706, startPoint y: 435, endPoint x: 650, endPoint y: 189, distance: 252.6
click at [651, 182] on div "Sotenäs Min posisjon 5 km + − OpenStreetMap Google satellite Leaflet | Map data…" at bounding box center [691, 320] width 390 height 524
drag, startPoint x: 774, startPoint y: 430, endPoint x: 649, endPoint y: 275, distance: 198.8
click at [654, 277] on div "Sotenäs Min posisjon 5 km + − OpenStreetMap Google satellite Leaflet | Map data…" at bounding box center [691, 320] width 390 height 524
